Goal: Task Accomplishment & Management: Use online tool/utility

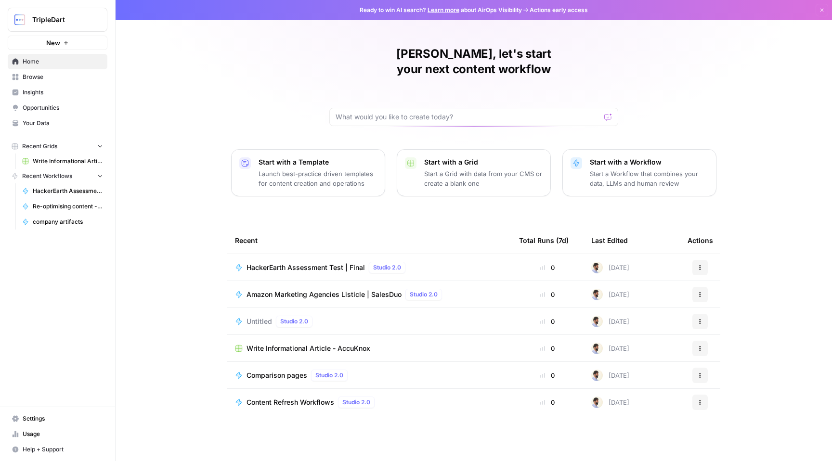
click at [55, 76] on span "Browse" at bounding box center [63, 77] width 80 height 9
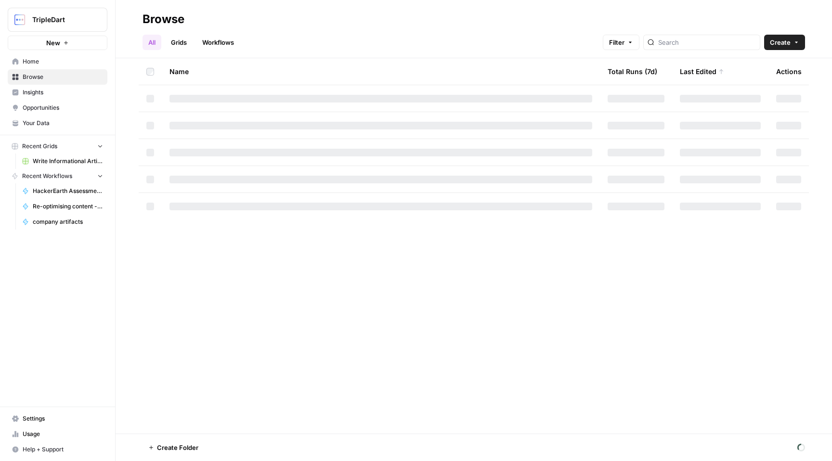
click at [223, 43] on link "Workflows" at bounding box center [217, 42] width 43 height 15
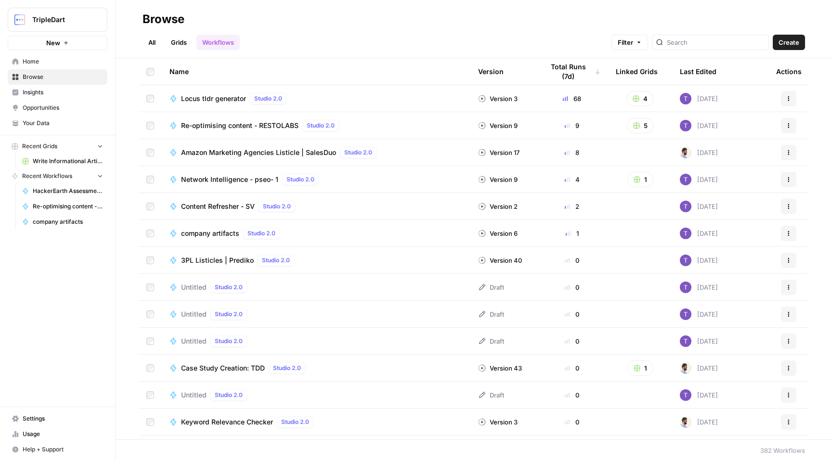
click at [724, 48] on div at bounding box center [710, 42] width 117 height 15
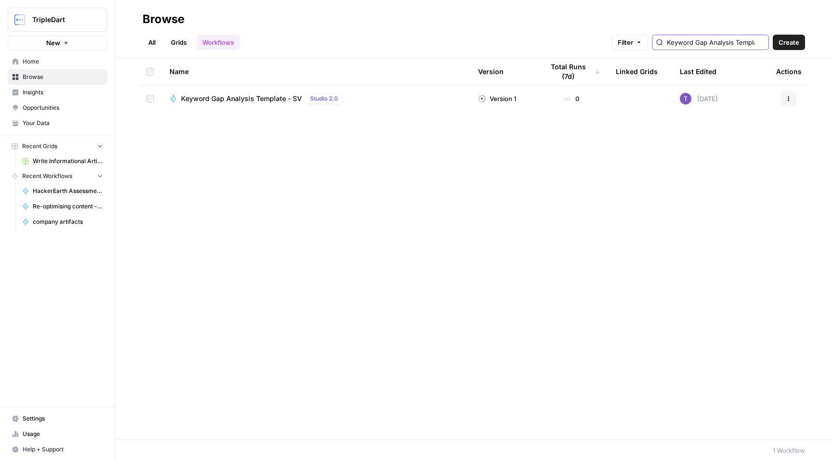
type input "Keyword Gap Analysis Template - SV"
click at [255, 94] on span "Keyword Gap Analysis Template - SV" at bounding box center [241, 99] width 121 height 10
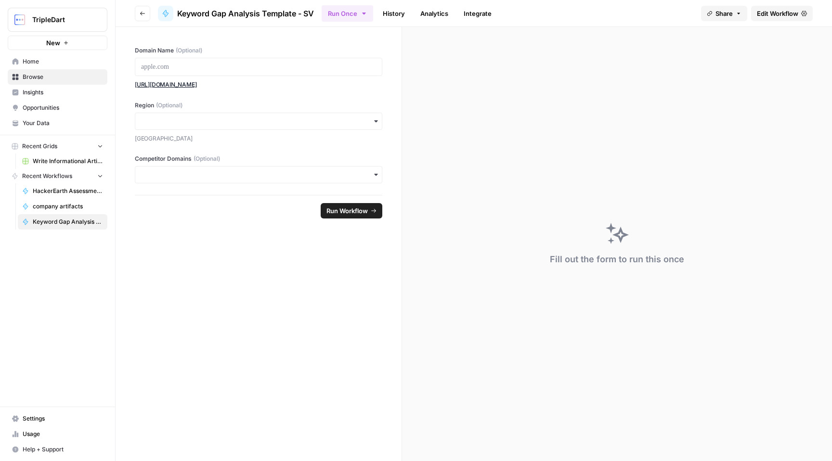
click at [774, 16] on span "Edit Workflow" at bounding box center [777, 14] width 41 height 10
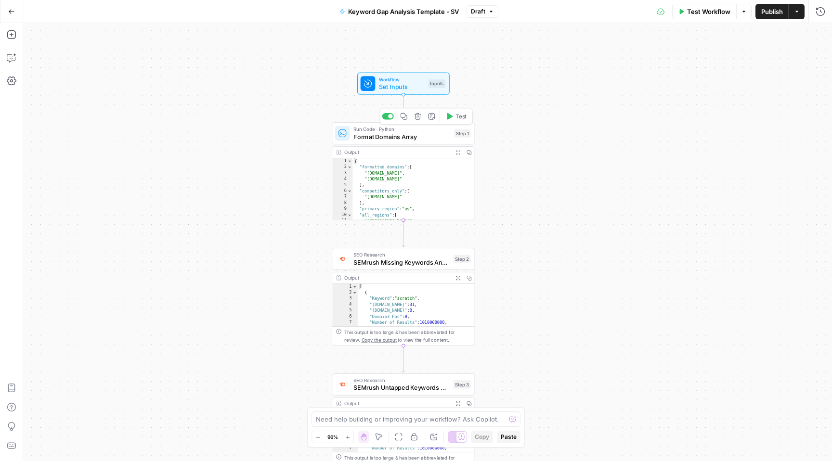
click at [407, 135] on span "Format Domains Array" at bounding box center [401, 136] width 97 height 9
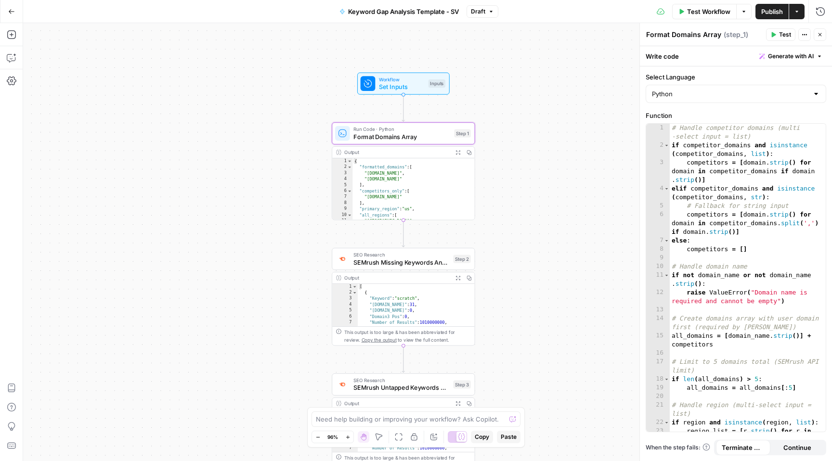
click at [404, 85] on span "Set Inputs" at bounding box center [402, 86] width 46 height 9
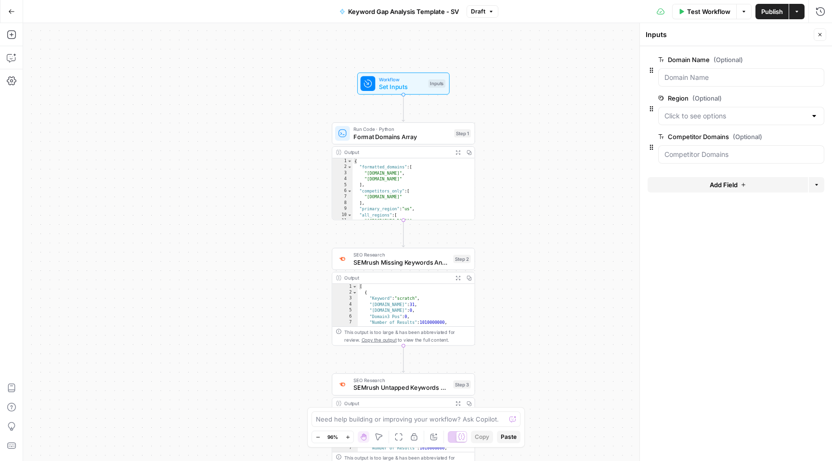
click at [823, 40] on button "Close" at bounding box center [820, 34] width 13 height 13
click at [417, 182] on div "{ "formatted_domains" : [ "[DOMAIN_NAME]" , "[DOMAIN_NAME]" ] , "competitors_on…" at bounding box center [413, 195] width 122 height 74
click at [405, 88] on span "Set Inputs" at bounding box center [402, 86] width 46 height 9
click at [401, 189] on div "{ "formatted_domains" : [ "[DOMAIN_NAME]" , "[DOMAIN_NAME]" ] , "competitors_on…" at bounding box center [413, 195] width 122 height 74
click at [391, 178] on div "{ "formatted_domains" : [ "[DOMAIN_NAME]" , "[DOMAIN_NAME]" ] , "competitors_on…" at bounding box center [413, 195] width 122 height 74
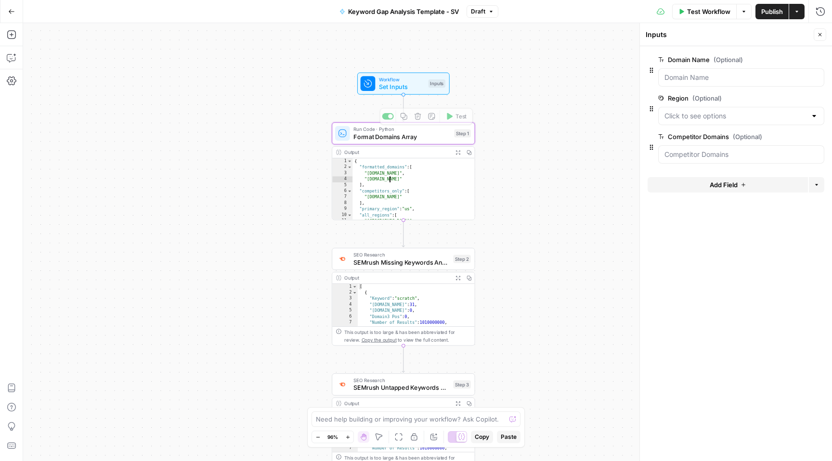
type textarea "**********"
click at [414, 135] on span "Format Domains Array" at bounding box center [401, 136] width 97 height 9
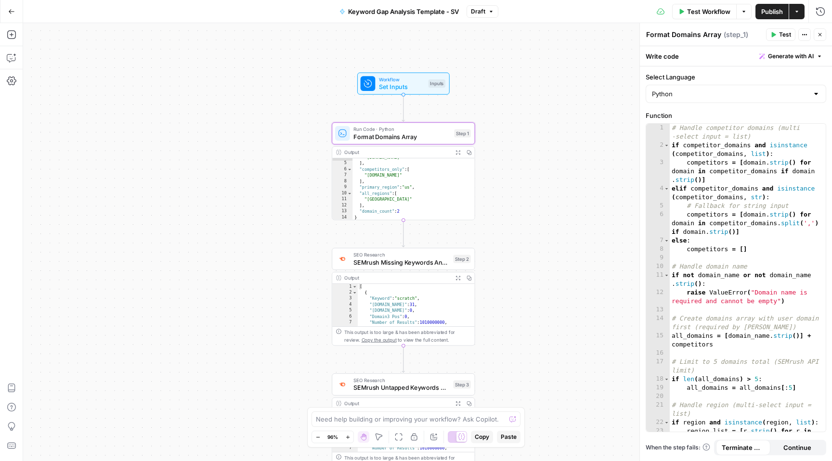
click at [418, 261] on span "SEMrush Missing Keywords Analysis" at bounding box center [401, 262] width 96 height 9
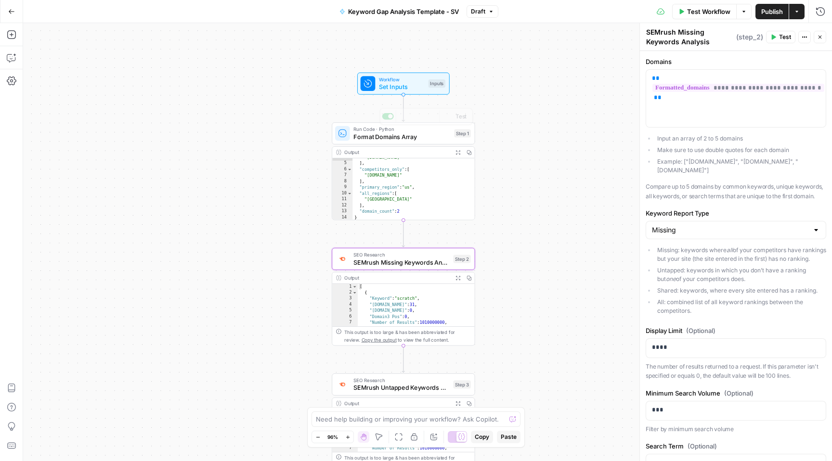
click at [424, 87] on span "Set Inputs" at bounding box center [402, 86] width 46 height 9
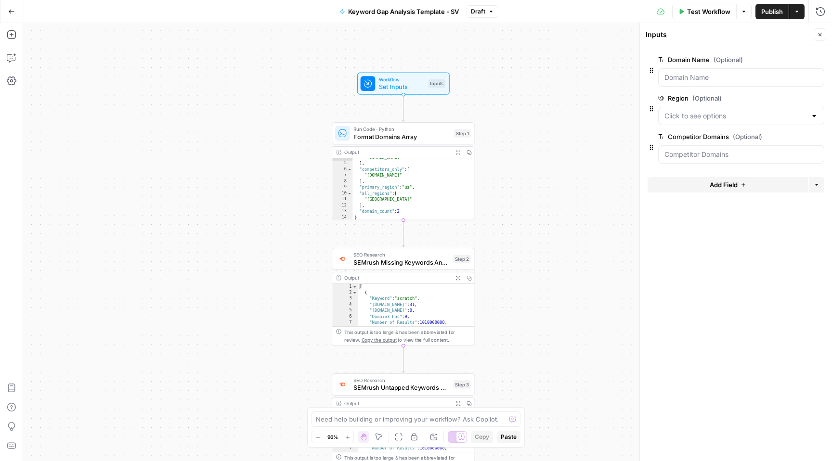
click at [748, 13] on button "Options" at bounding box center [743, 11] width 15 height 15
click at [638, 7] on div "Test Workflow Options Publish Actions Run History" at bounding box center [665, 11] width 334 height 23
click at [13, 9] on icon "button" at bounding box center [11, 11] width 7 height 7
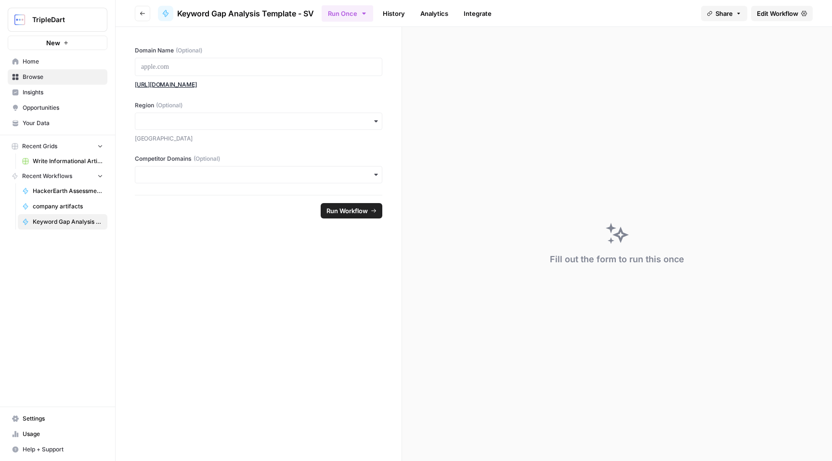
click at [394, 13] on link "History" at bounding box center [394, 13] width 34 height 15
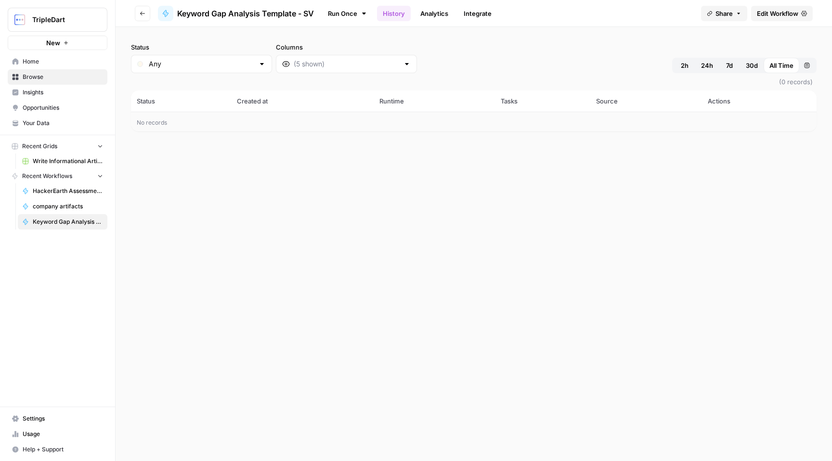
click at [137, 9] on button "Go back" at bounding box center [142, 13] width 15 height 15
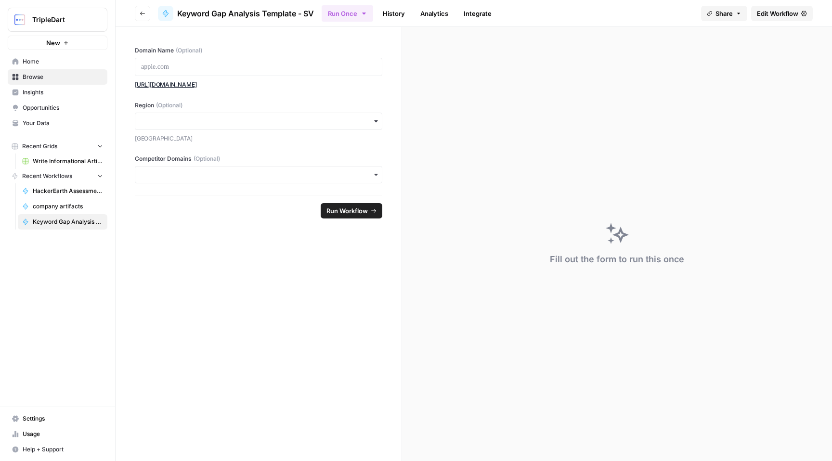
click at [782, 7] on link "Edit Workflow" at bounding box center [782, 13] width 62 height 15
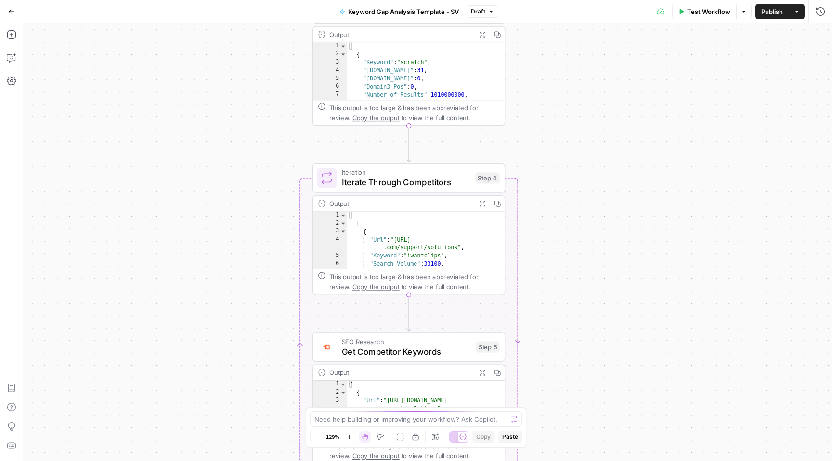
click at [506, 138] on div "Workflow Set Inputs Inputs Run Code · Python Format Domains Array Step 1 Output…" at bounding box center [427, 242] width 809 height 438
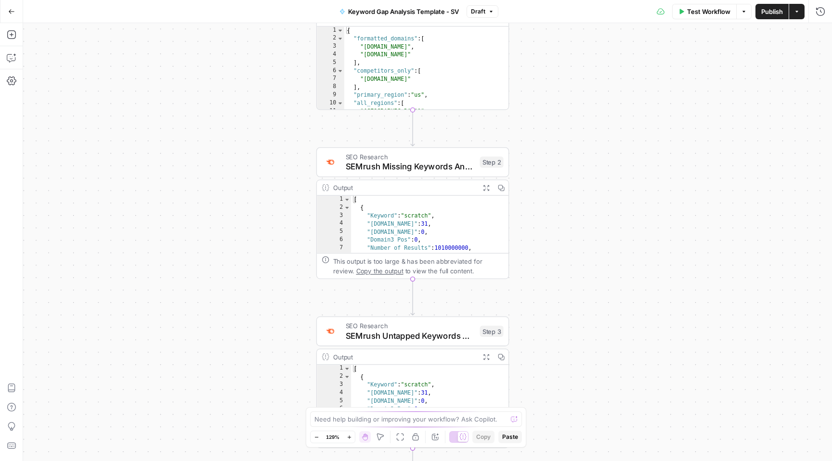
drag, startPoint x: 506, startPoint y: 138, endPoint x: 510, endPoint y: 461, distance: 322.7
click at [510, 461] on div "Workflow Set Inputs Inputs Run Code · Python Format Domains Array Step 1 Output…" at bounding box center [427, 242] width 809 height 438
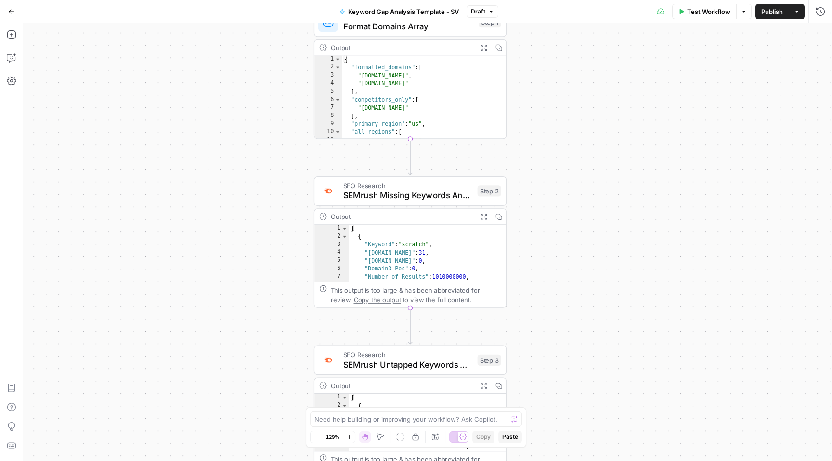
drag, startPoint x: 555, startPoint y: 291, endPoint x: 552, endPoint y: 320, distance: 29.0
click at [552, 320] on div "Workflow Set Inputs Inputs Run Code · Python Format Domains Array Step 1 Output…" at bounding box center [427, 242] width 809 height 438
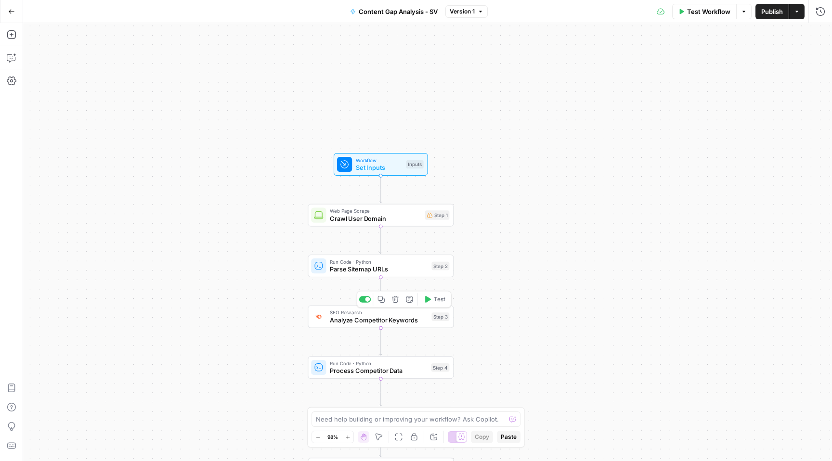
click at [349, 325] on span "Analyze Competitor Keywords" at bounding box center [379, 320] width 98 height 10
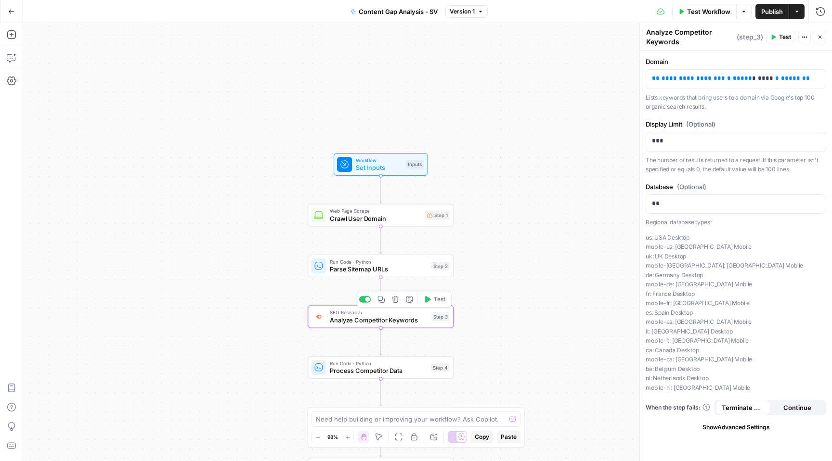
click at [398, 323] on span "Analyze Competitor Keywords" at bounding box center [379, 320] width 98 height 10
drag, startPoint x: 703, startPoint y: 98, endPoint x: 741, endPoint y: 109, distance: 39.8
click at [742, 109] on p "Lists keywords that bring users to a domain via Google's top 100 organic search…" at bounding box center [736, 102] width 181 height 19
click at [781, 34] on span "Test" at bounding box center [785, 37] width 12 height 9
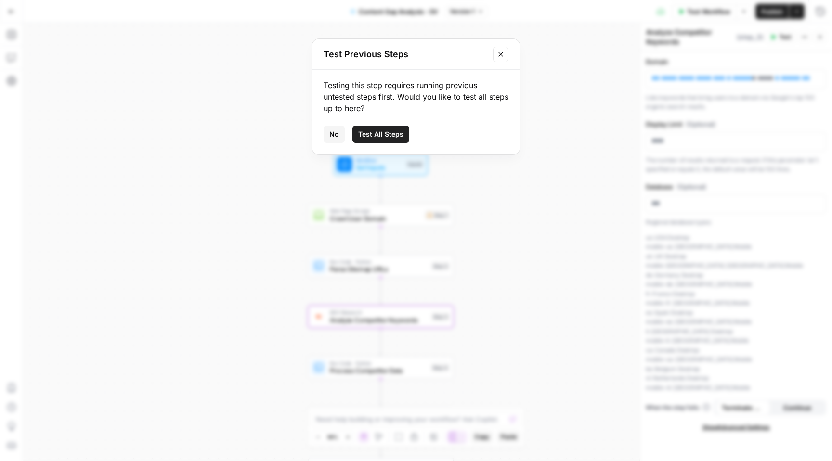
click at [332, 136] on span "No" at bounding box center [334, 135] width 10 height 10
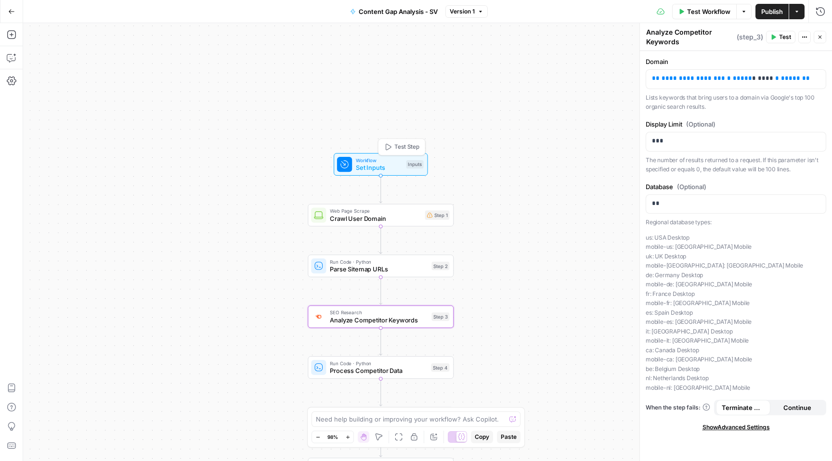
click at [400, 147] on span "Test Step" at bounding box center [406, 147] width 25 height 9
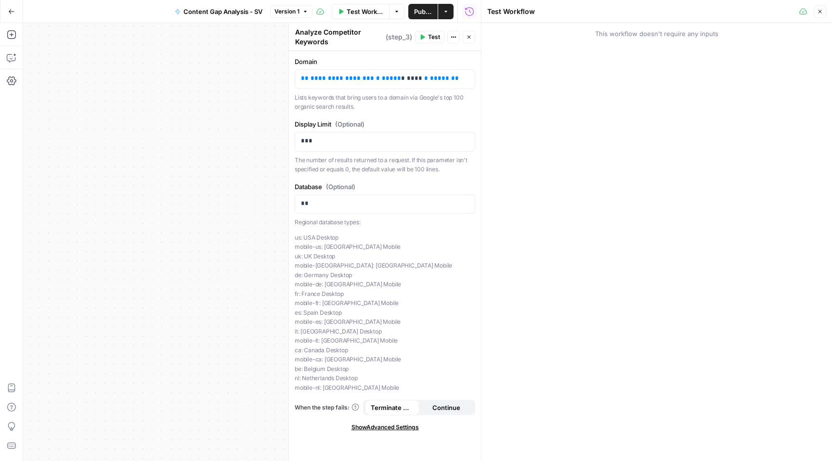
click at [825, 11] on button "Close" at bounding box center [820, 11] width 13 height 13
